Goal: Communication & Community: Answer question/provide support

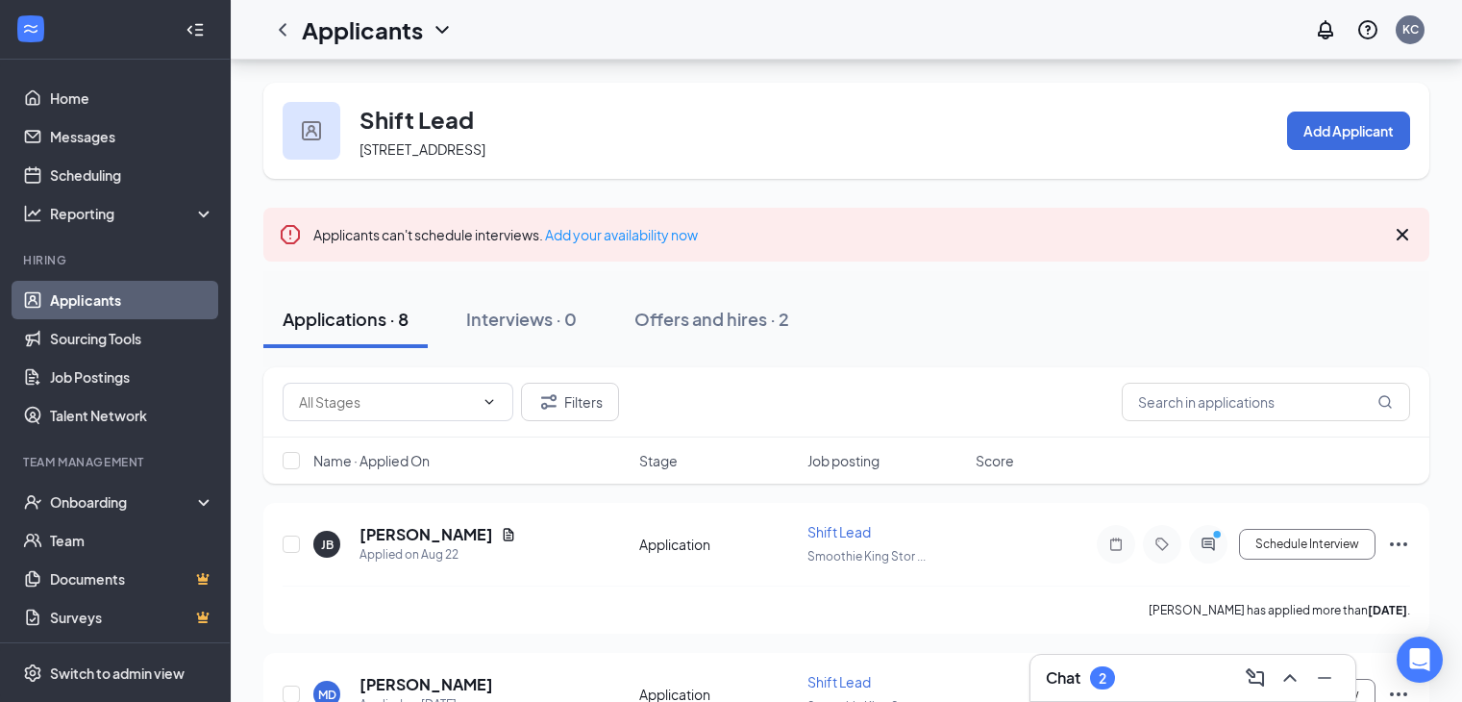
scroll to position [69, 0]
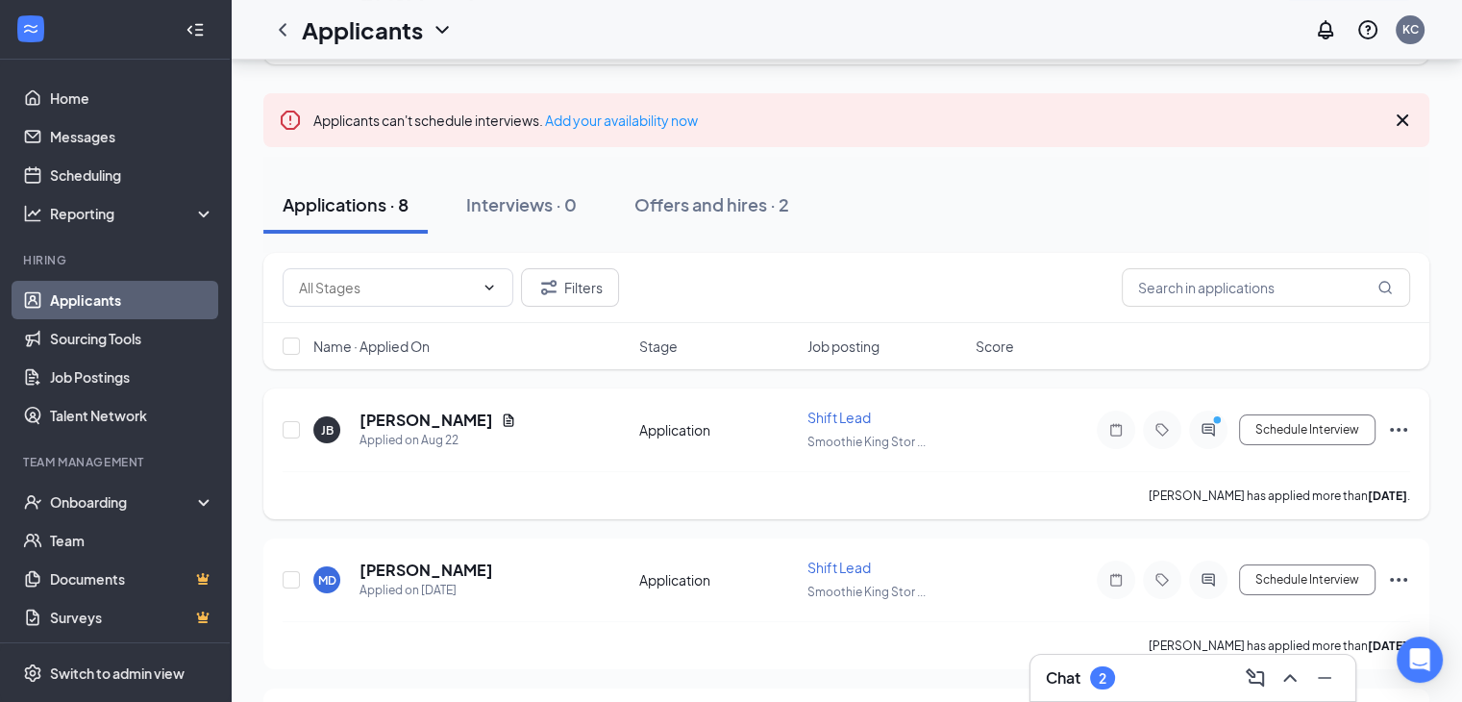
scroll to position [119, 0]
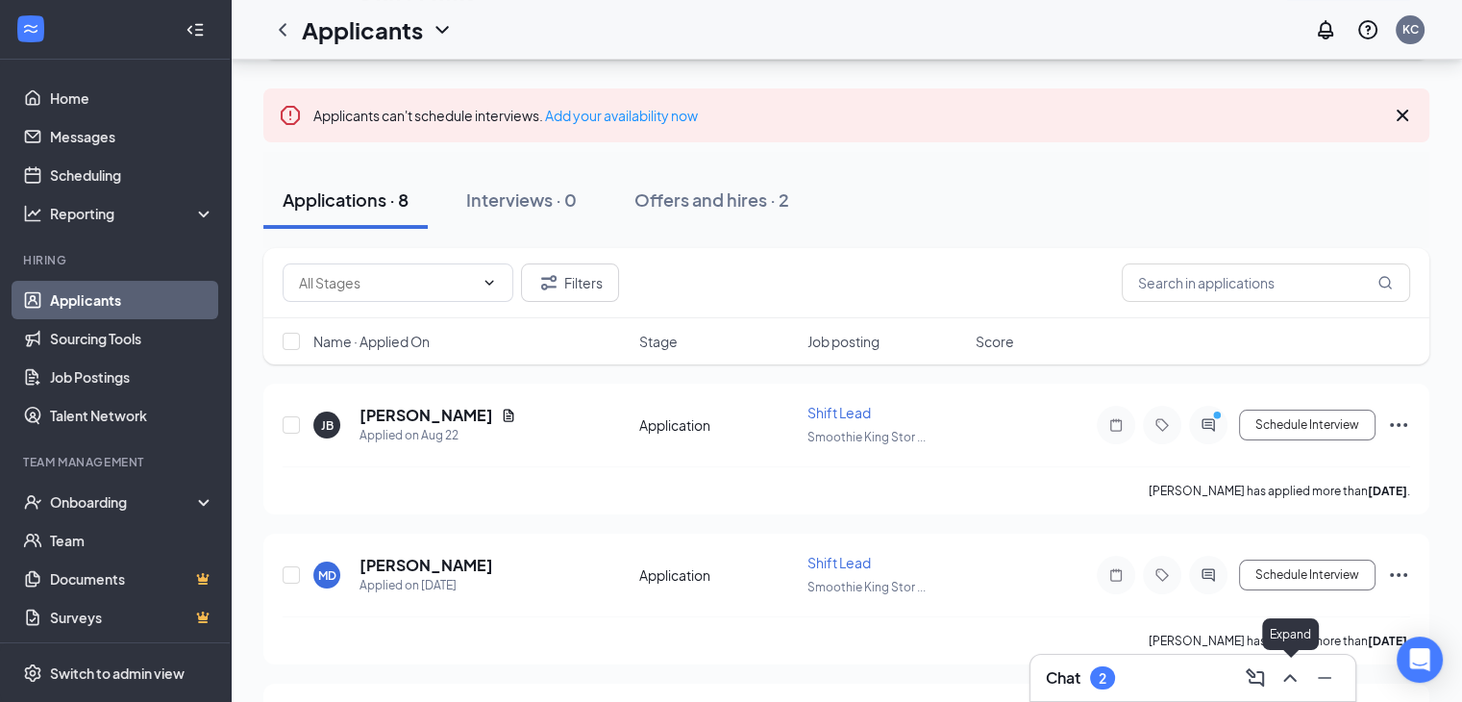
click at [1296, 684] on icon "ChevronUp" at bounding box center [1290, 677] width 23 height 23
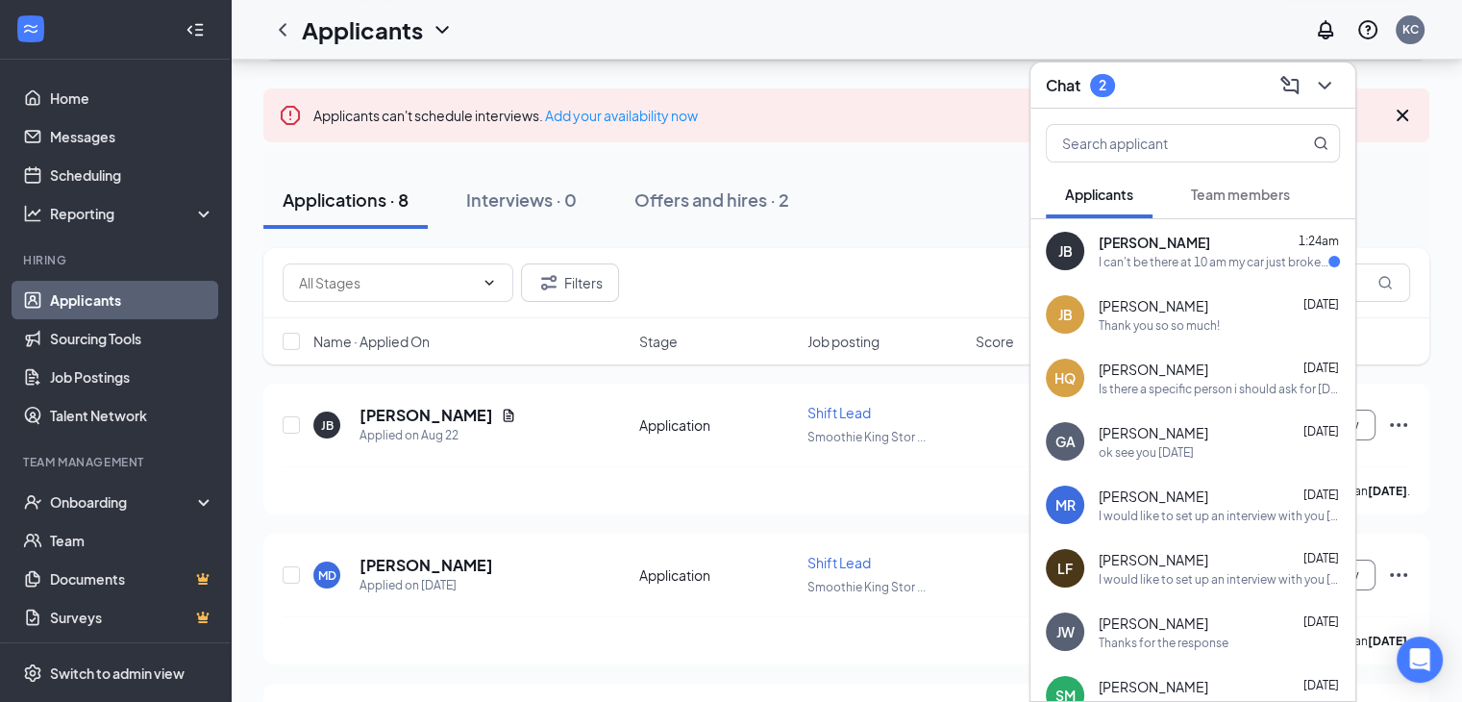
click at [1142, 263] on div "I can't be there at 10 am my car just broke down can we shoot for 2 pm I'll be …" at bounding box center [1214, 262] width 230 height 16
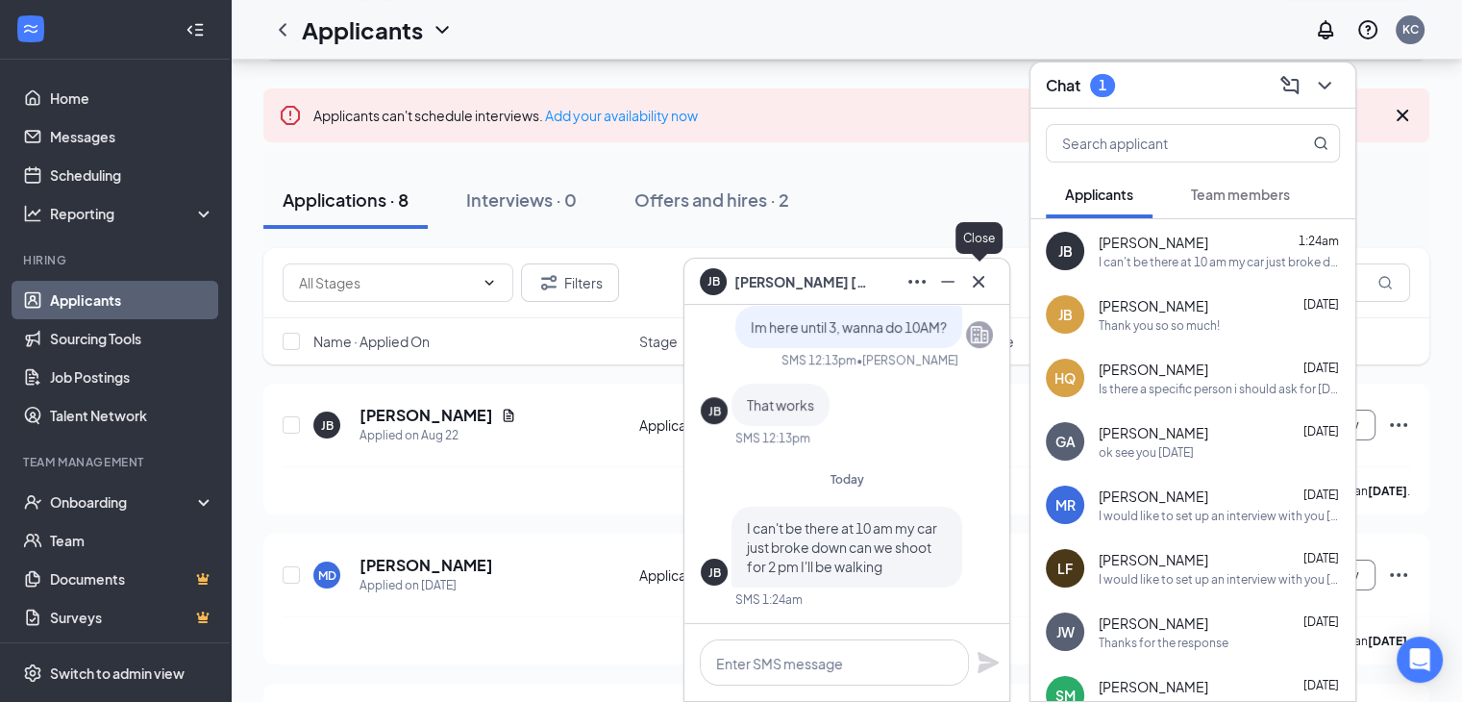
click at [979, 286] on icon "Cross" at bounding box center [978, 281] width 23 height 23
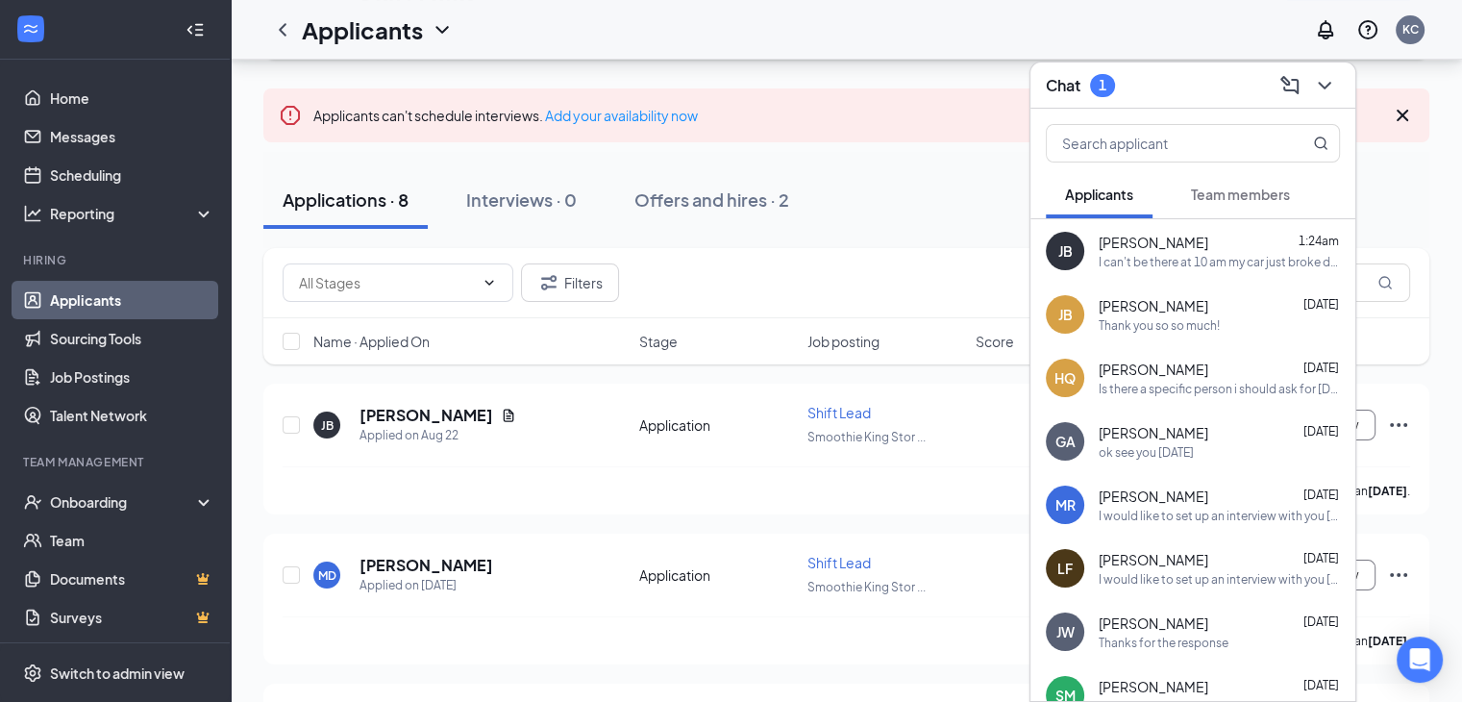
click at [1129, 317] on div "Thank you so so much!" at bounding box center [1159, 325] width 121 height 16
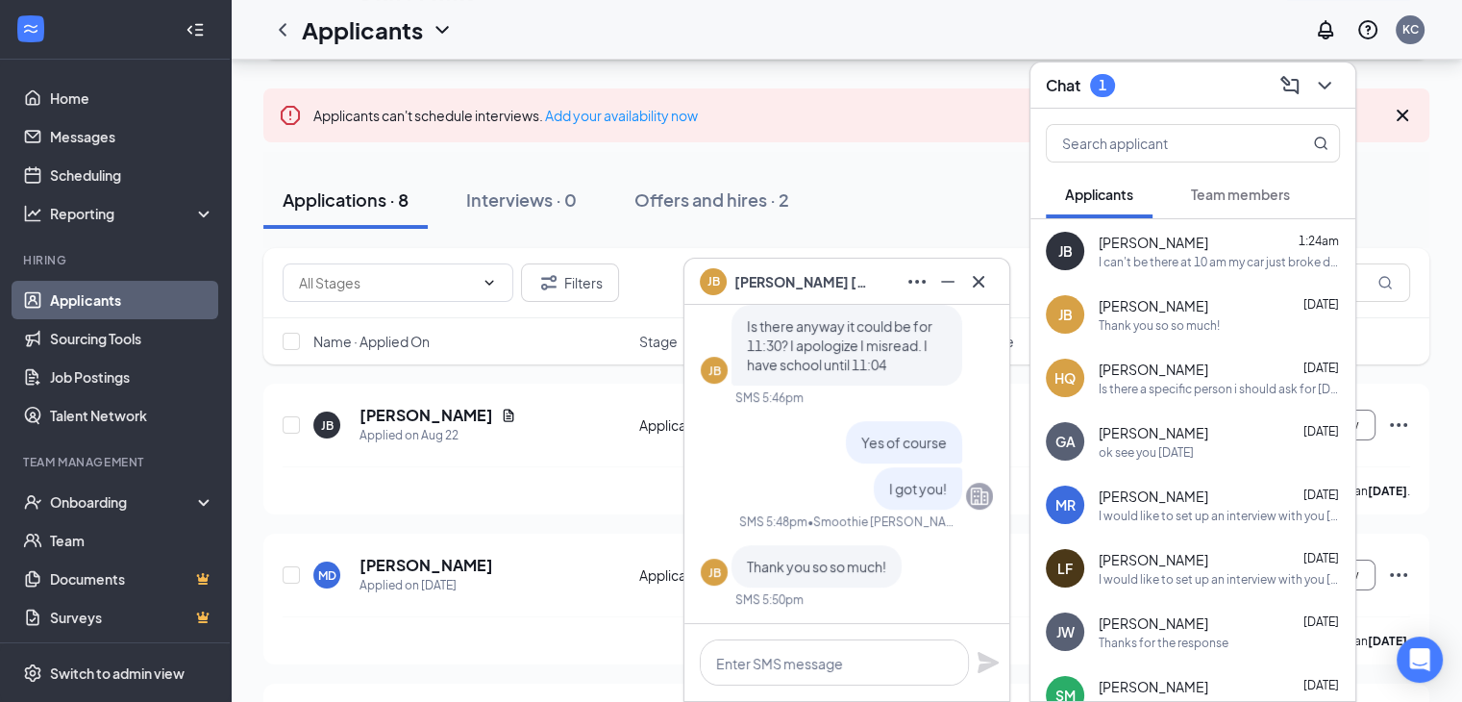
click at [872, 439] on span "Yes of course" at bounding box center [904, 442] width 86 height 17
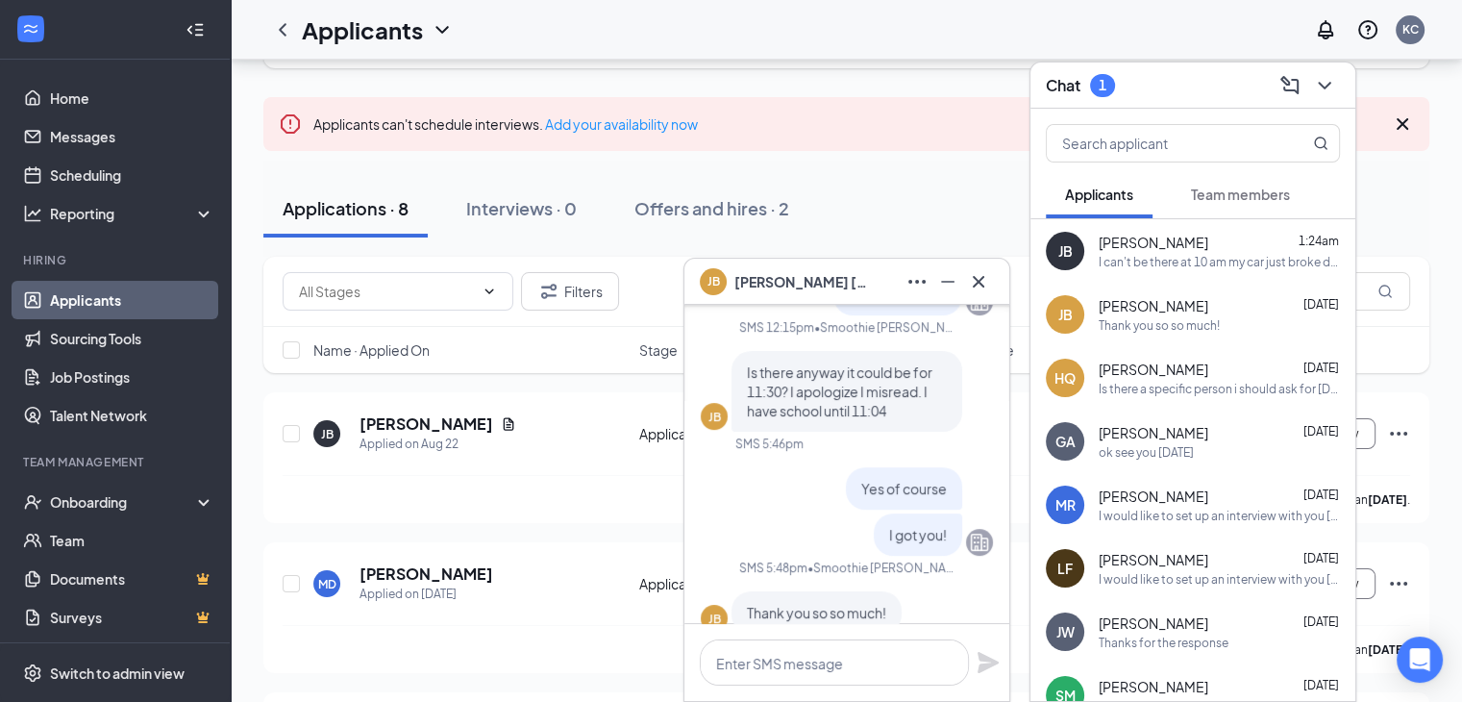
scroll to position [-46, 0]
click at [788, 462] on div "Come in for an interview tomorrow at 10:30 SMS 12:12pm • Smoothie King Franklin…" at bounding box center [847, 383] width 292 height 571
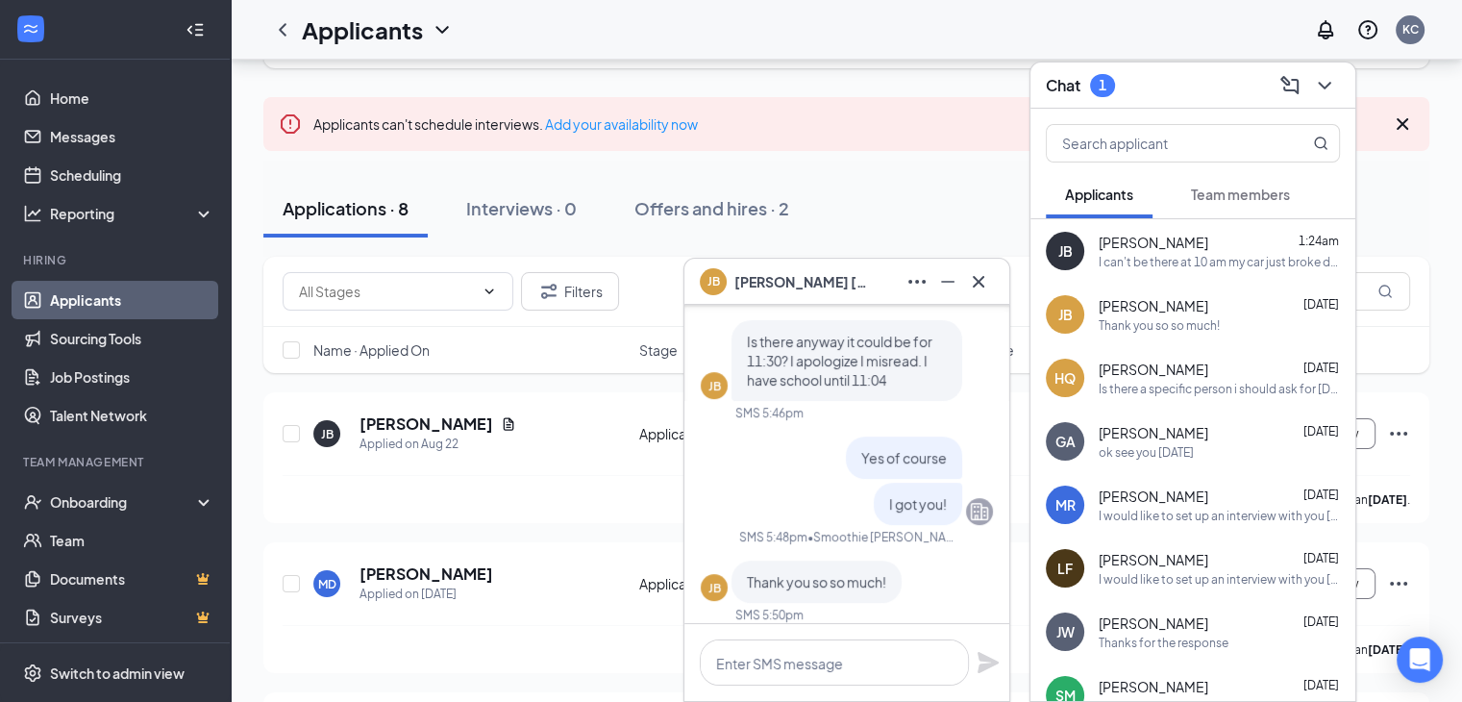
scroll to position [0, 0]
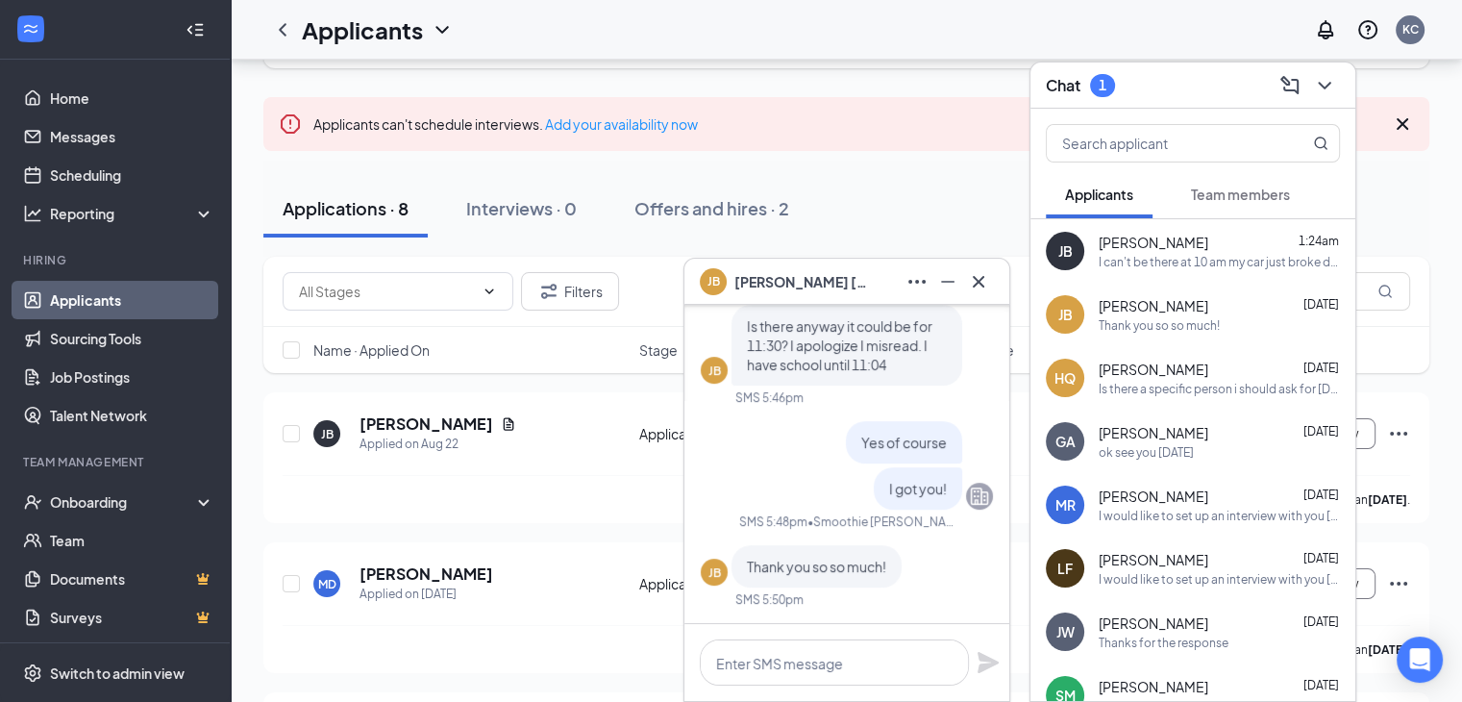
click at [1165, 381] on div "Is there a specific person i should ask for tomorrow?" at bounding box center [1219, 389] width 241 height 16
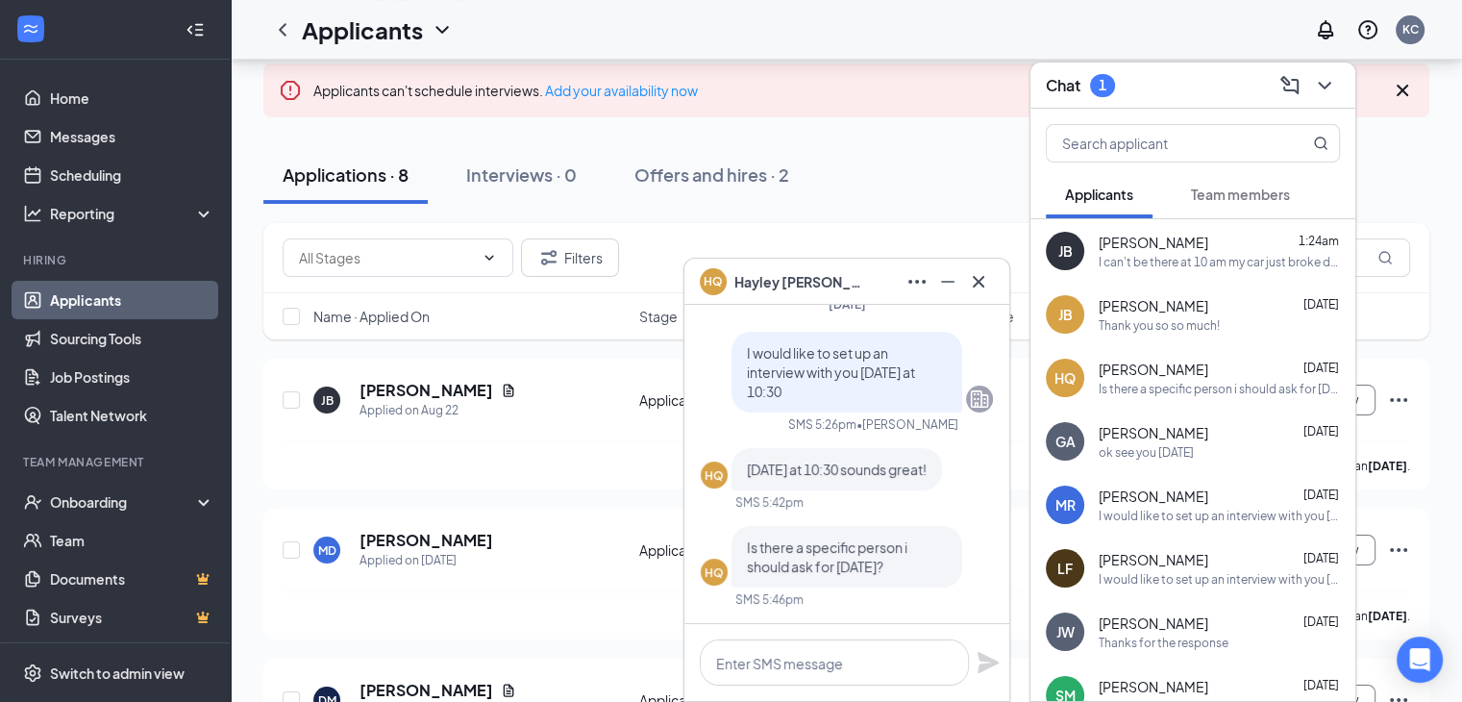
scroll to position [117, 0]
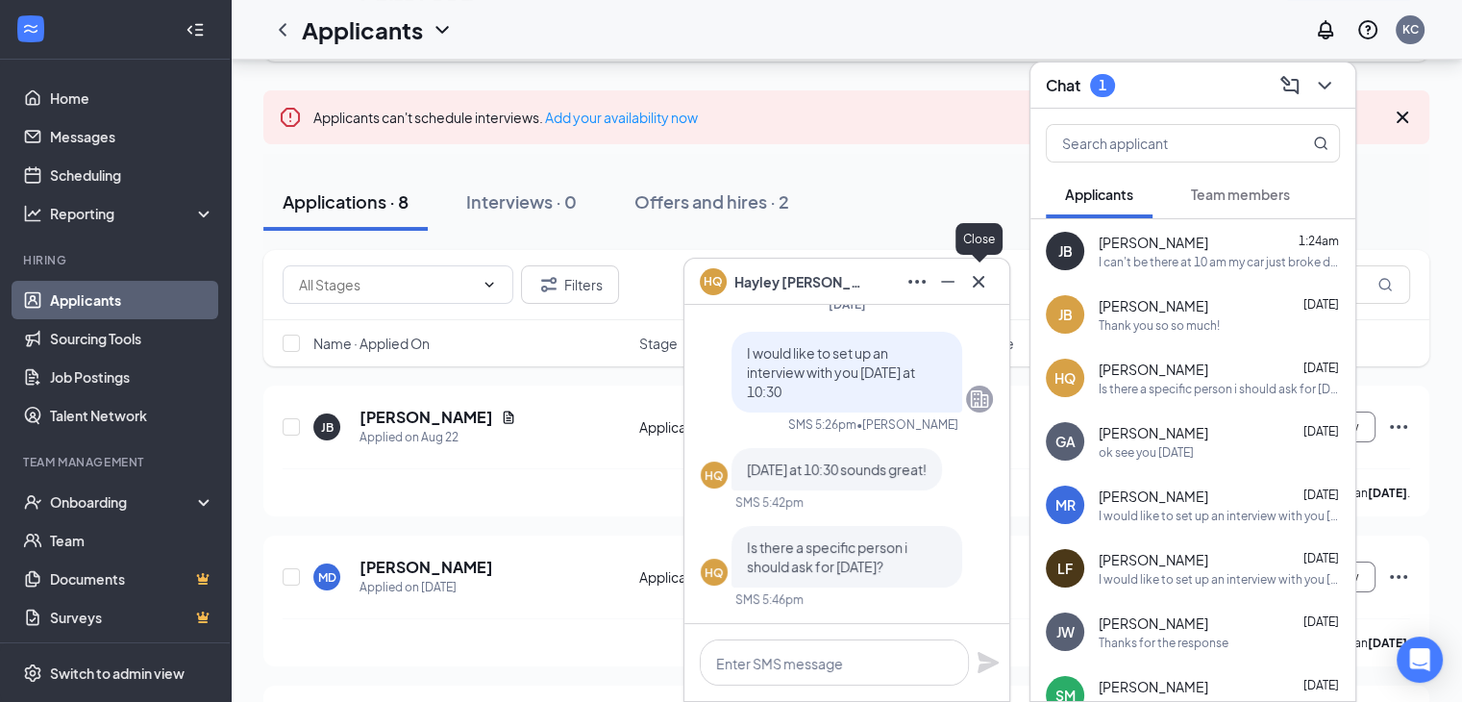
click at [969, 286] on icon "Cross" at bounding box center [978, 281] width 23 height 23
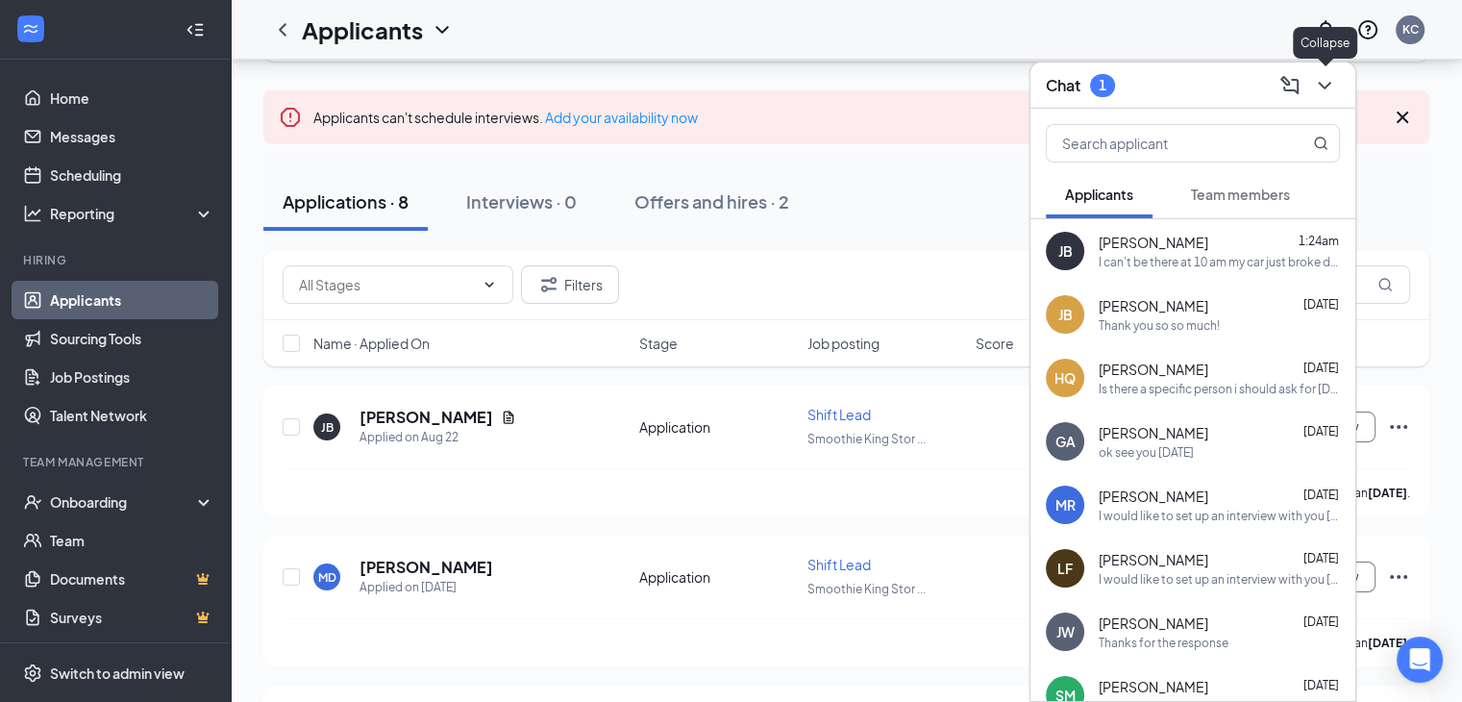
click at [1328, 82] on icon "ChevronDown" at bounding box center [1324, 85] width 23 height 23
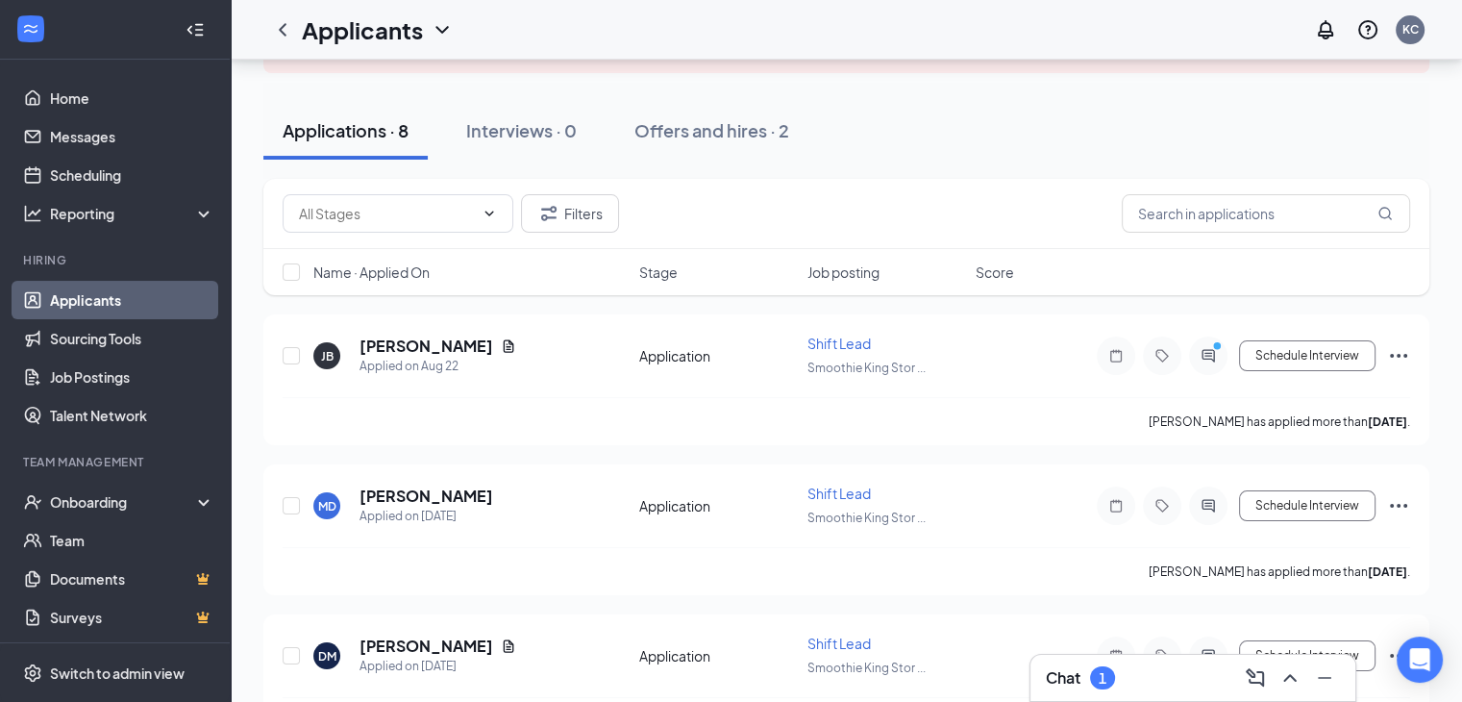
scroll to position [181, 0]
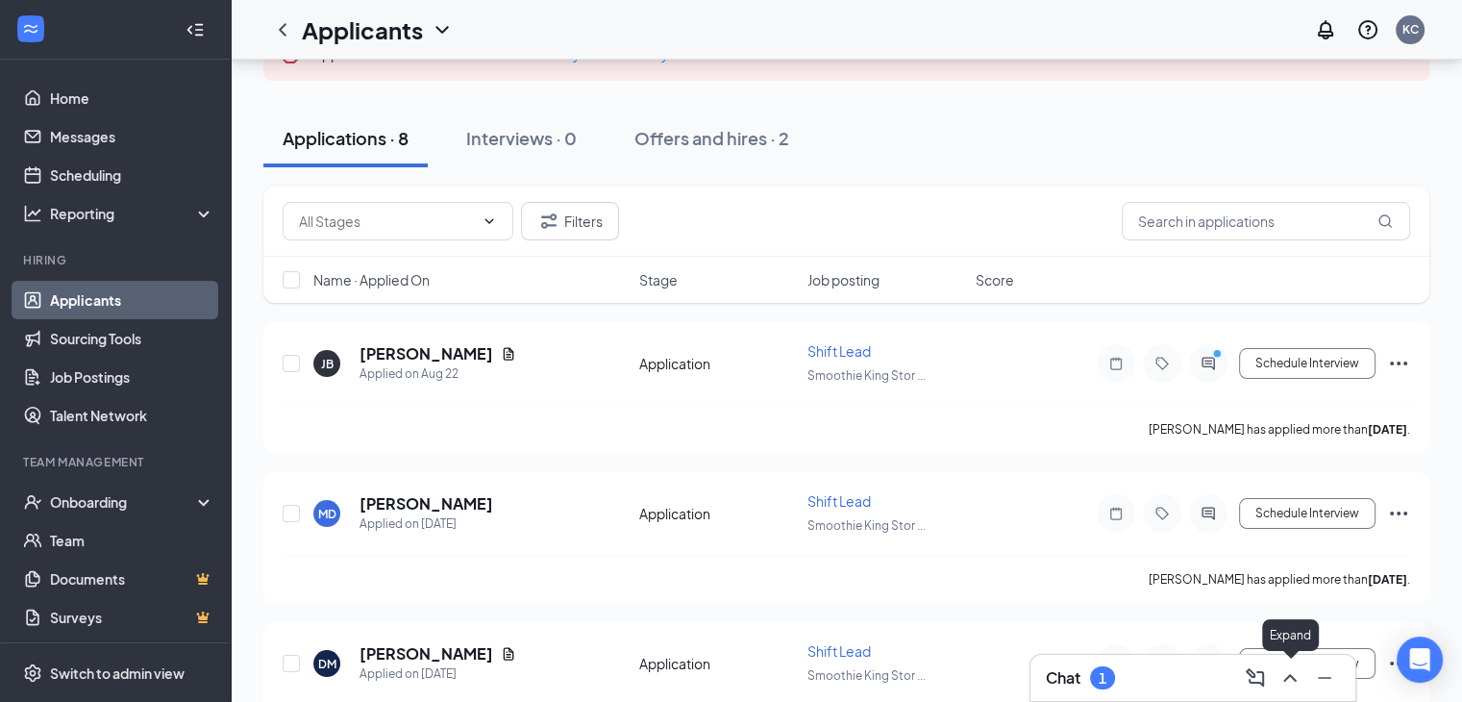
click at [1280, 684] on icon "ChevronUp" at bounding box center [1290, 677] width 23 height 23
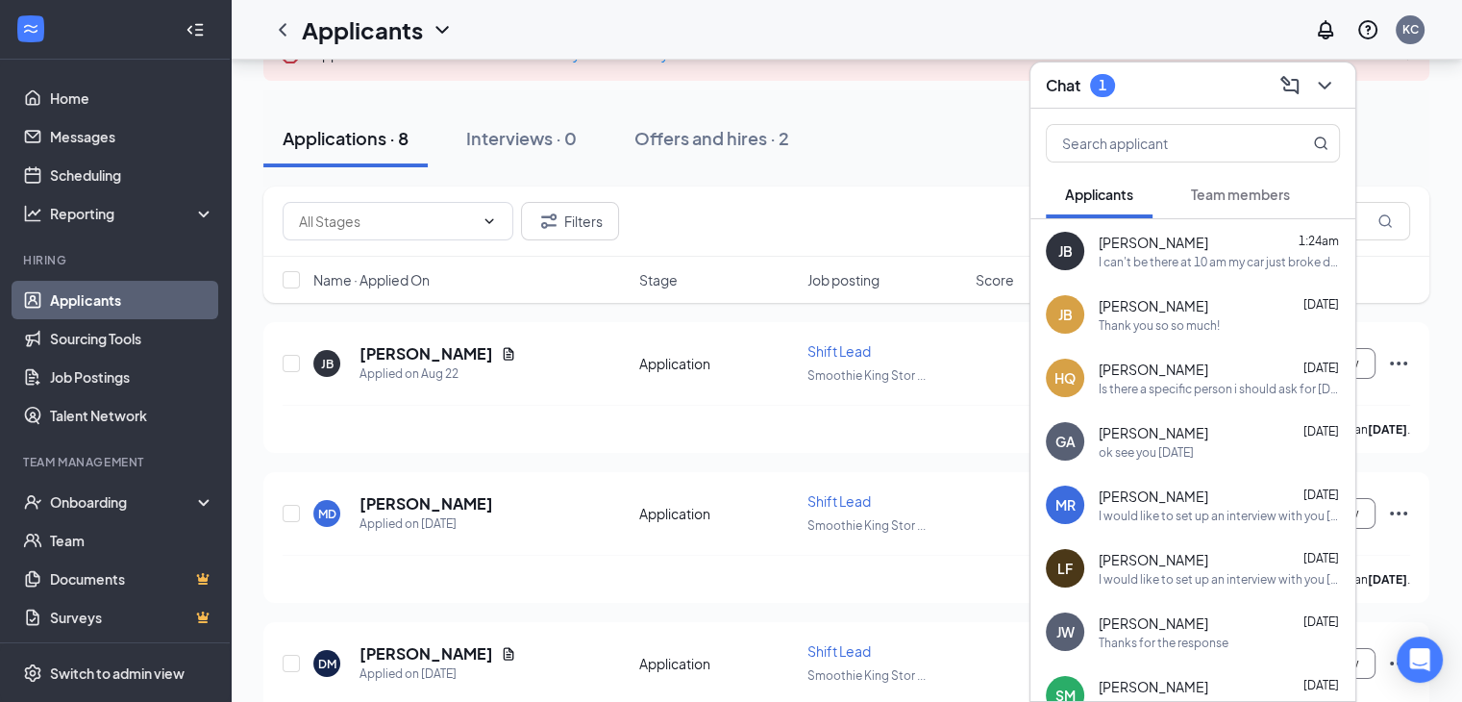
scroll to position [0, 0]
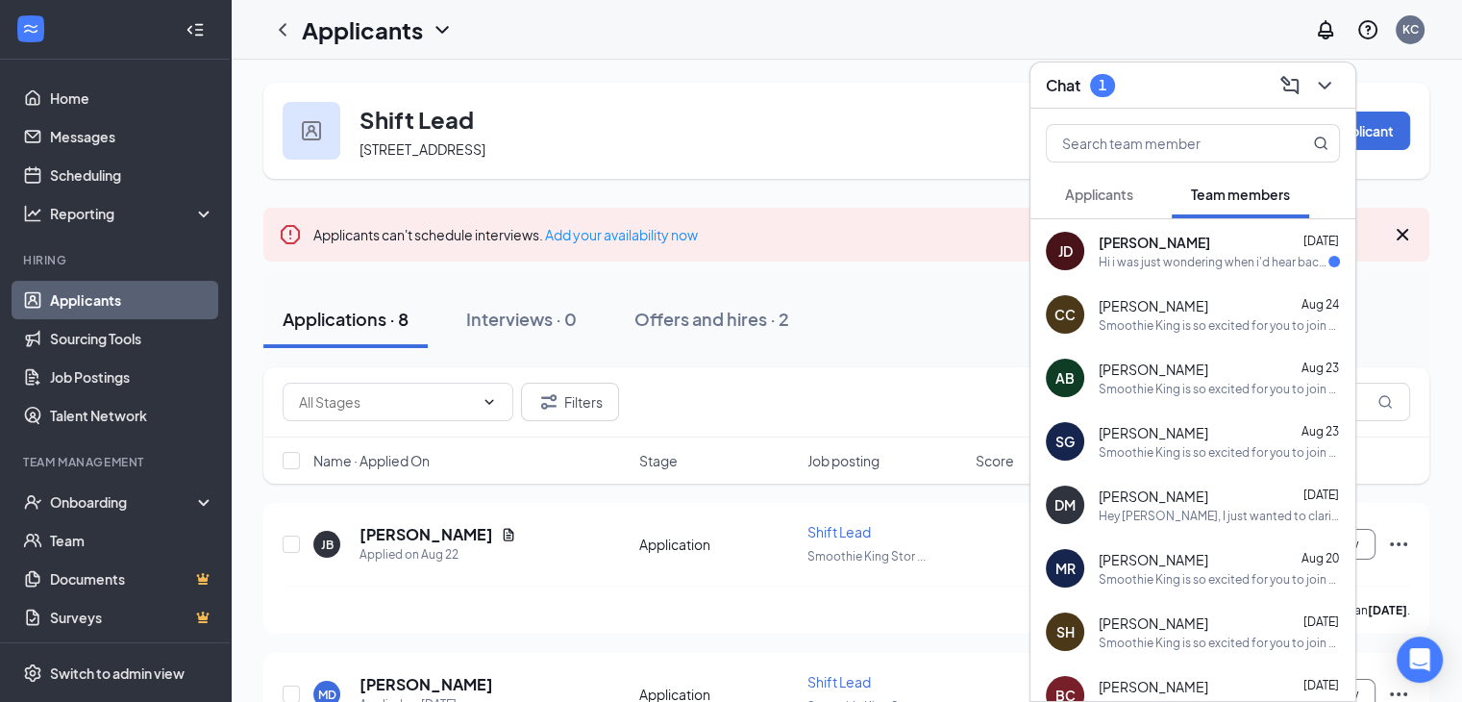
click at [1119, 262] on div "Hi i was just wondering when i'd hear back or if there's another number i shoul…" at bounding box center [1214, 262] width 230 height 16
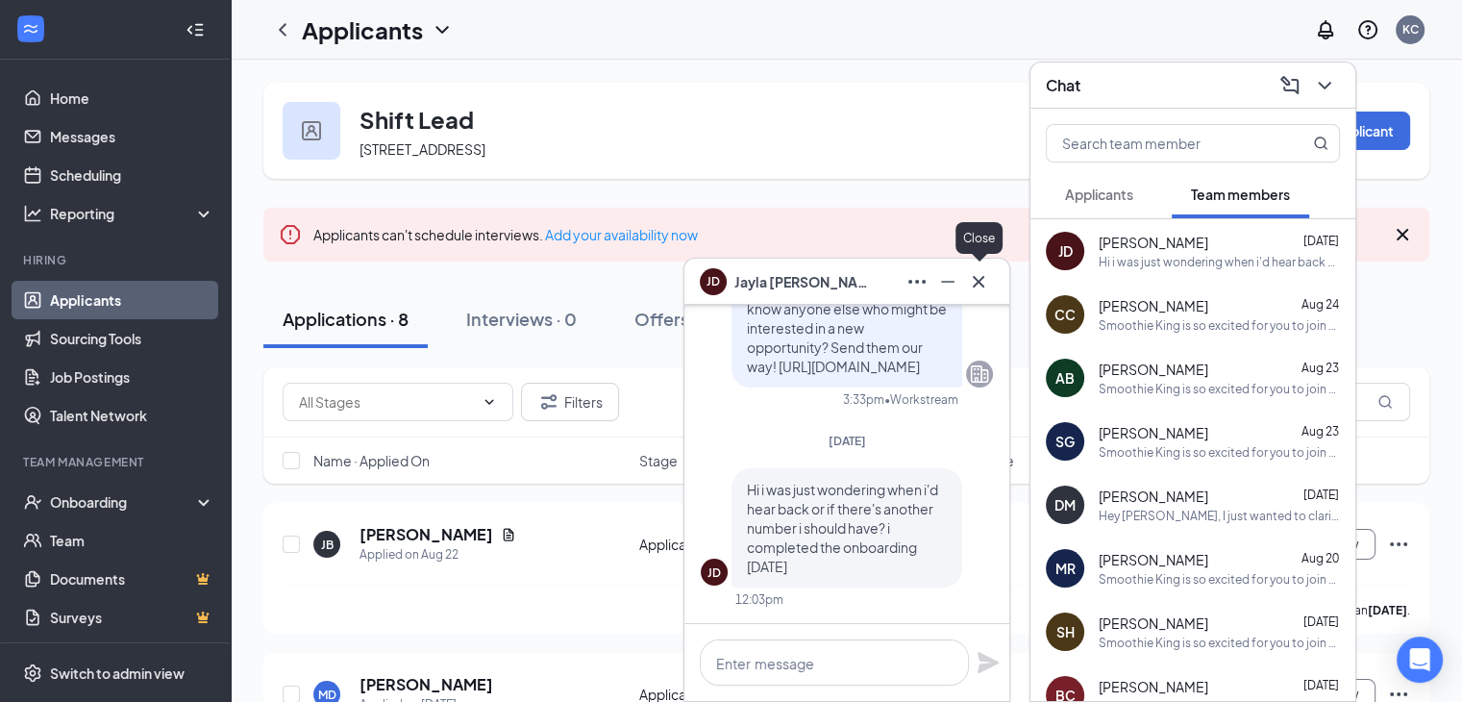
click at [969, 282] on icon "Cross" at bounding box center [978, 281] width 23 height 23
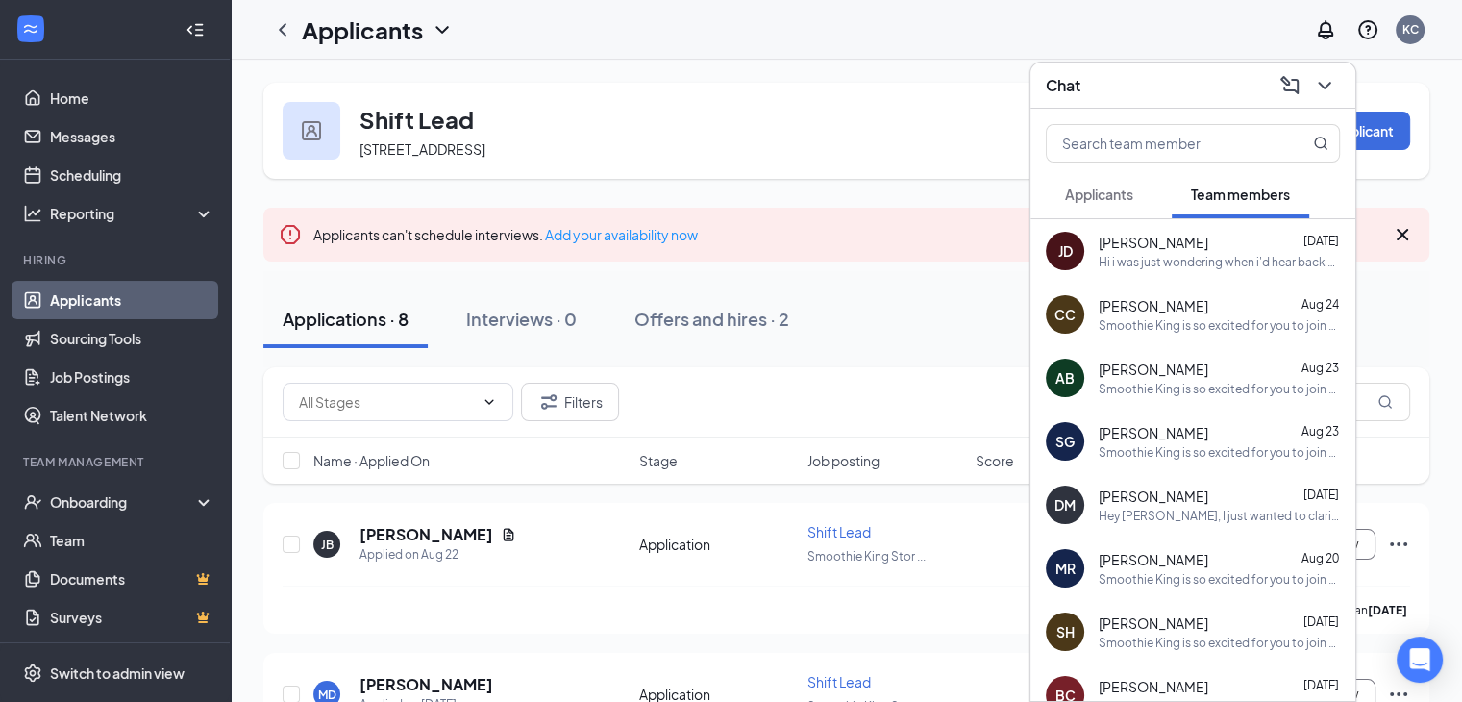
click at [1139, 196] on button "Applicants" at bounding box center [1099, 194] width 107 height 48
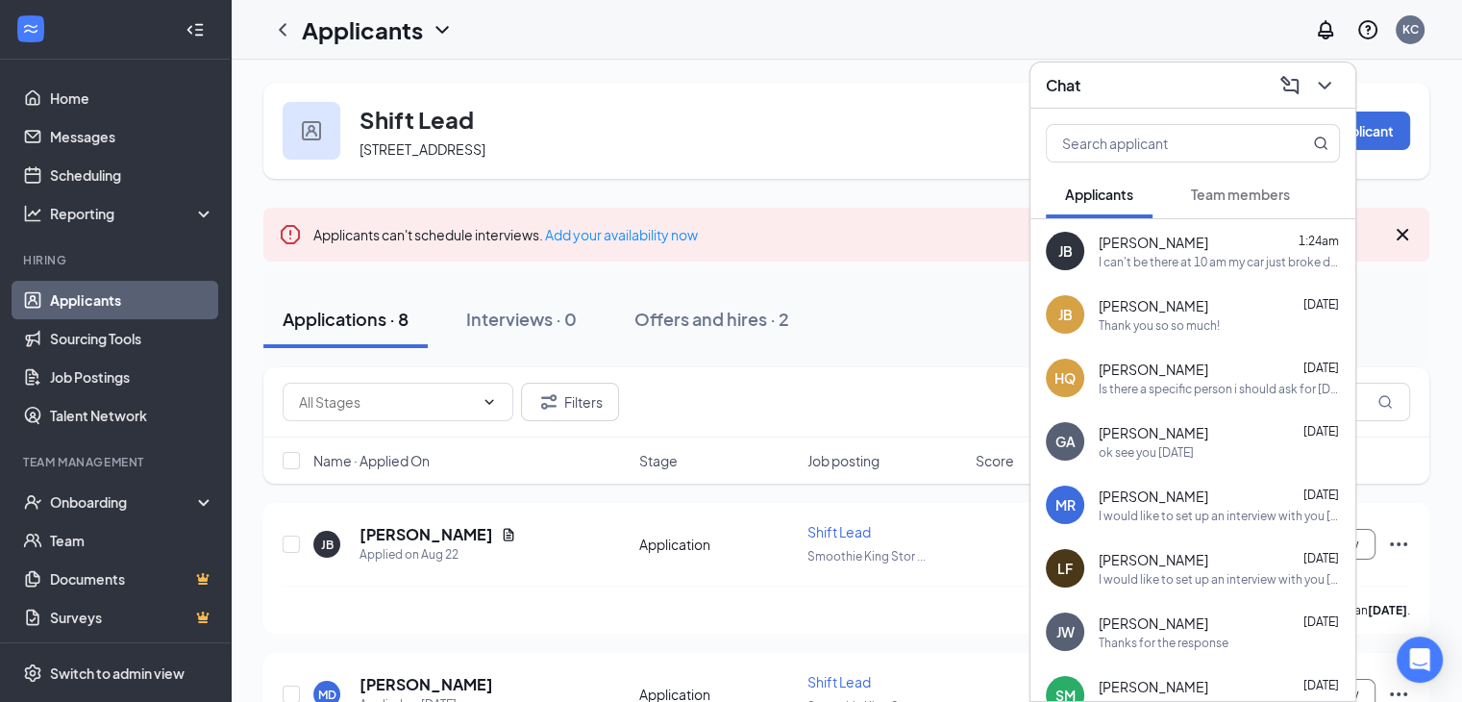
click at [1177, 229] on div "JB Jordon Bryant 1:24am I can't be there at 10 am my car just broke down can we…" at bounding box center [1193, 250] width 325 height 63
